Goal: Find specific page/section: Find specific page/section

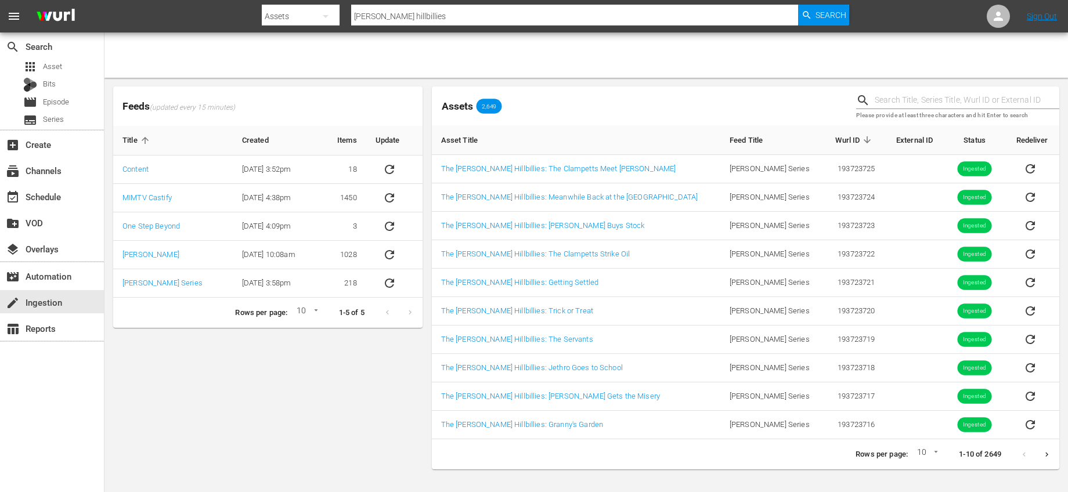
click at [935, 98] on input "text" at bounding box center [966, 100] width 185 height 17
type input "man for elly"
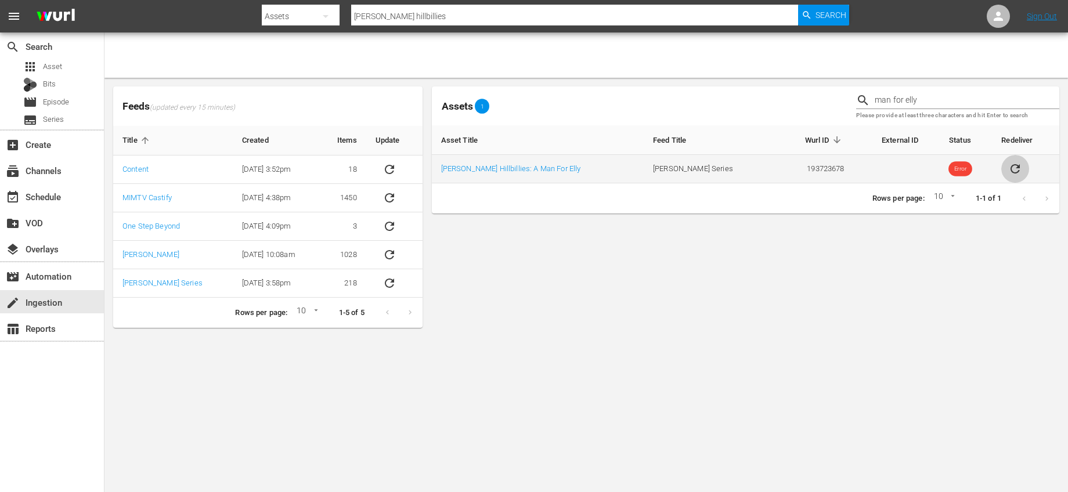
click at [1008, 162] on icon "sticky table" at bounding box center [1015, 169] width 14 height 14
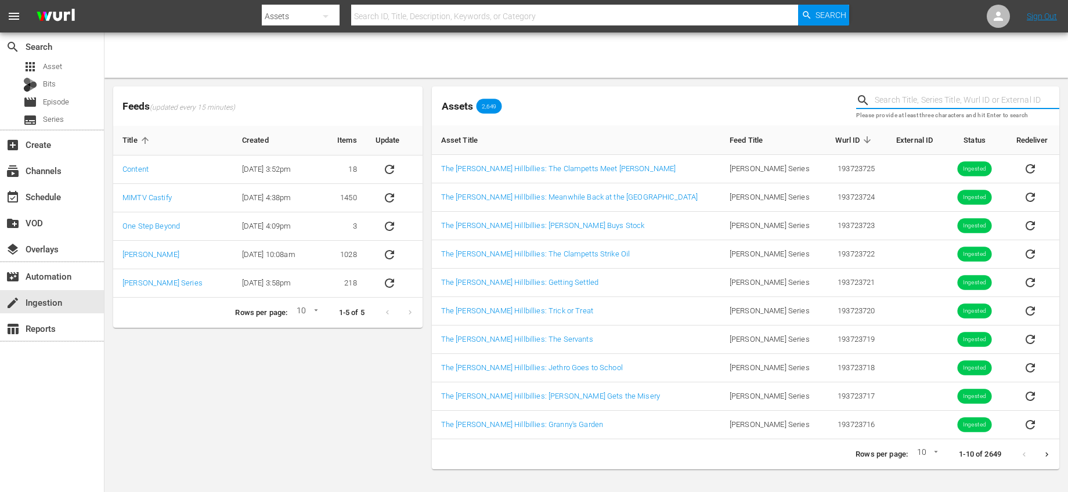
click at [917, 99] on input "text" at bounding box center [966, 100] width 185 height 17
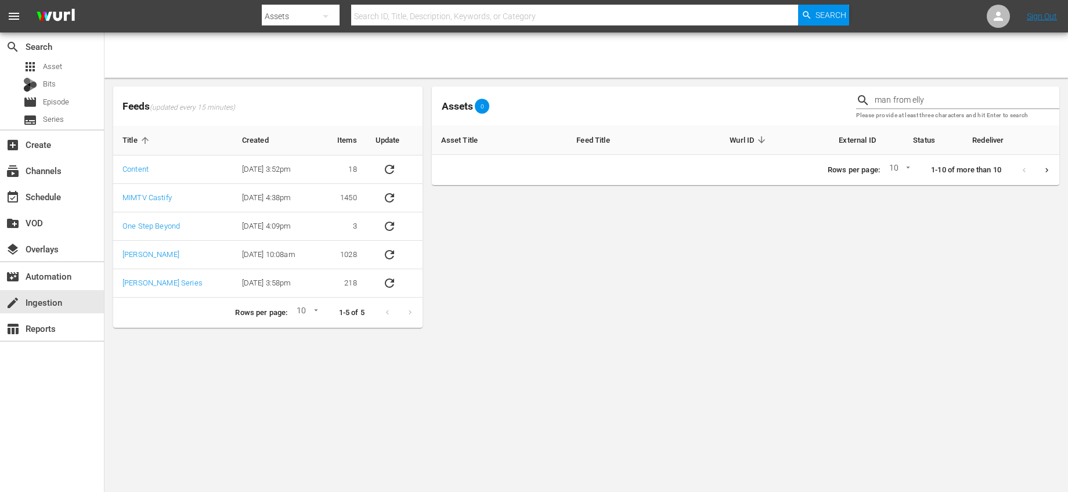
click at [818, 246] on div "Assets 0 man from elly Please provide at least three characters and hit Enter t…" at bounding box center [745, 206] width 627 height 241
click at [931, 102] on input "man from elly" at bounding box center [966, 100] width 185 height 17
drag, startPoint x: 931, startPoint y: 102, endPoint x: 772, endPoint y: 101, distance: 159.6
click at [772, 100] on div "Assets 0 man from elly Please provide at least three characters and hit Enter t…" at bounding box center [745, 106] width 636 height 48
type input "elly"
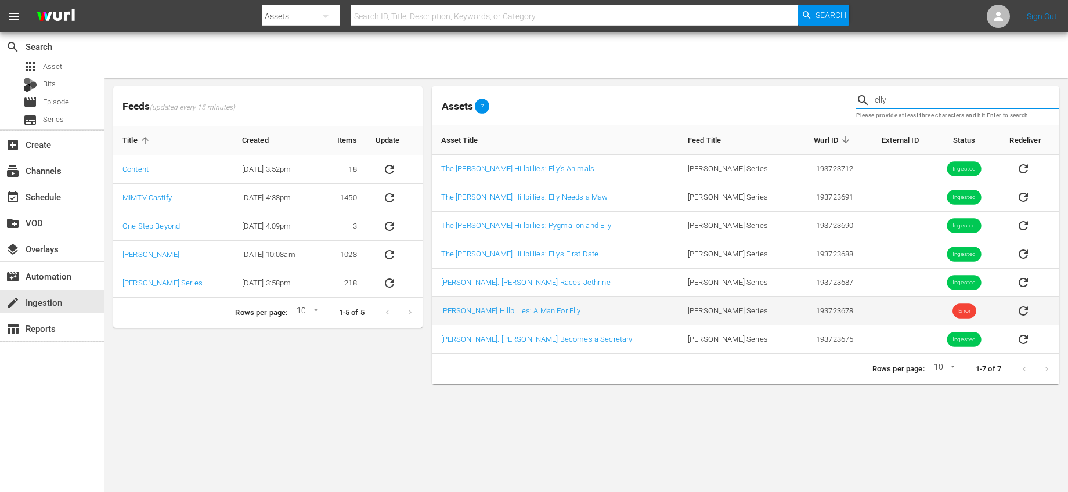
click at [1018, 310] on button "sticky table" at bounding box center [1023, 311] width 28 height 28
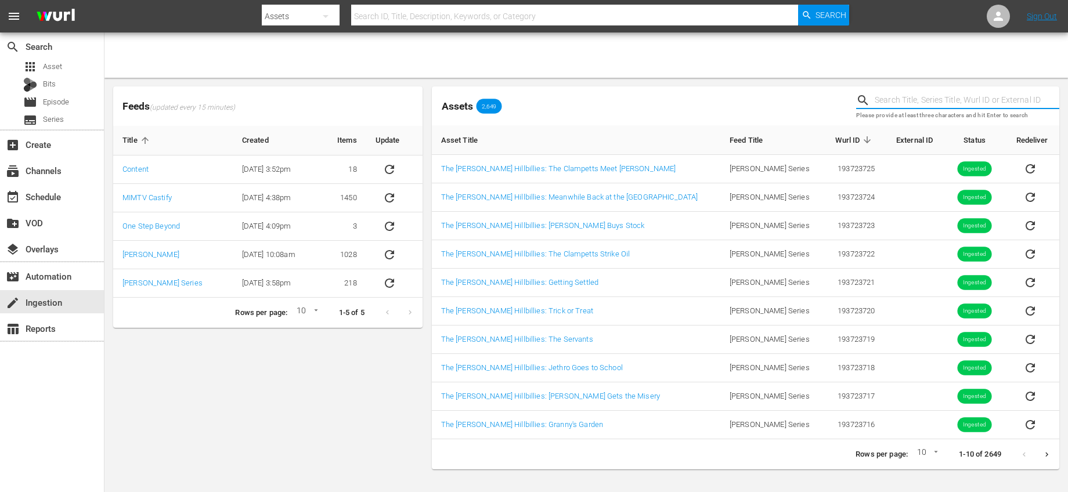
click at [912, 104] on input "text" at bounding box center [966, 100] width 185 height 17
type input "elly"
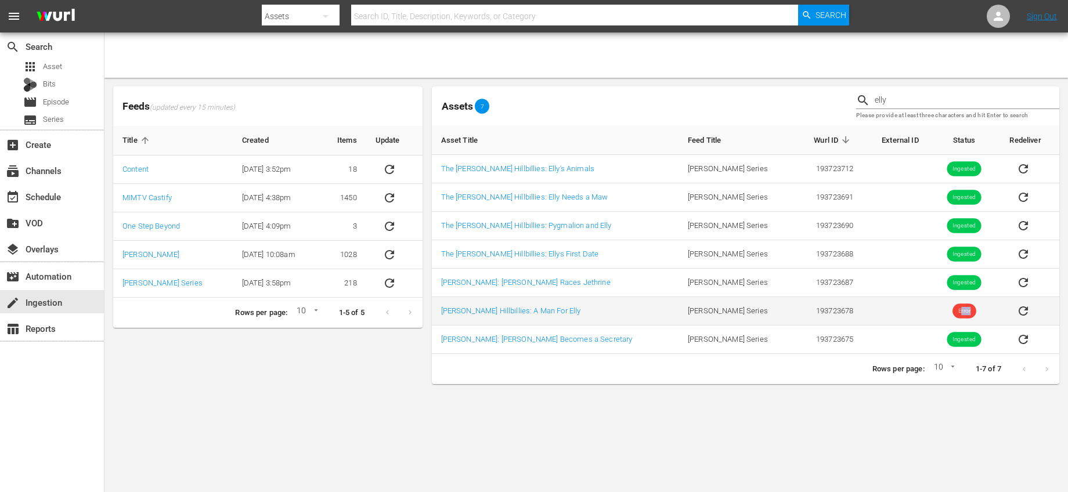
click at [952, 309] on span "Error" at bounding box center [964, 311] width 24 height 9
click at [966, 309] on td "Error" at bounding box center [964, 311] width 73 height 28
click at [530, 307] on link "[PERSON_NAME] Hillbillies: A Man For Elly" at bounding box center [511, 310] width 140 height 9
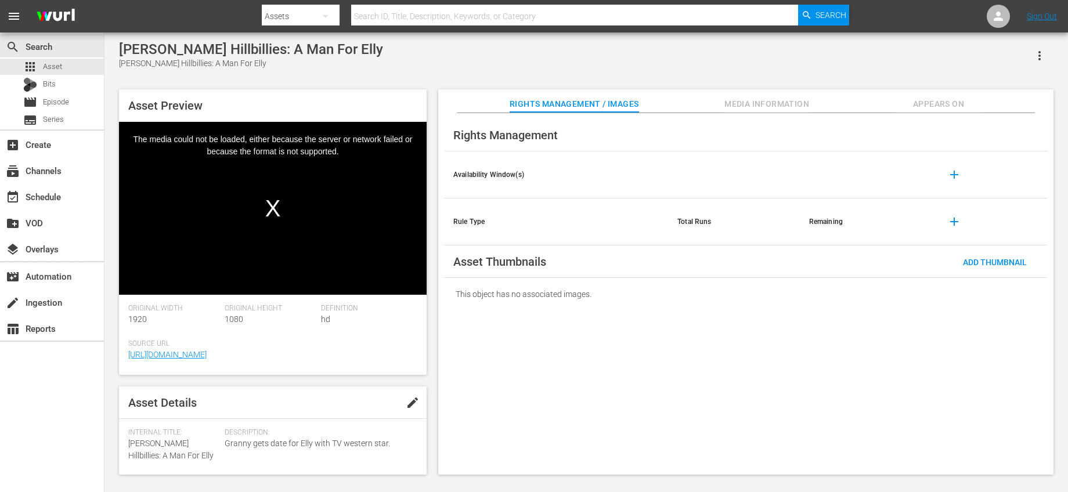
click at [399, 400] on button "edit" at bounding box center [413, 403] width 28 height 28
click at [196, 448] on link "[URL][DOMAIN_NAME]" at bounding box center [167, 452] width 78 height 9
click at [352, 407] on span "Discard" at bounding box center [340, 403] width 52 height 9
